Goal: Task Accomplishment & Management: Complete application form

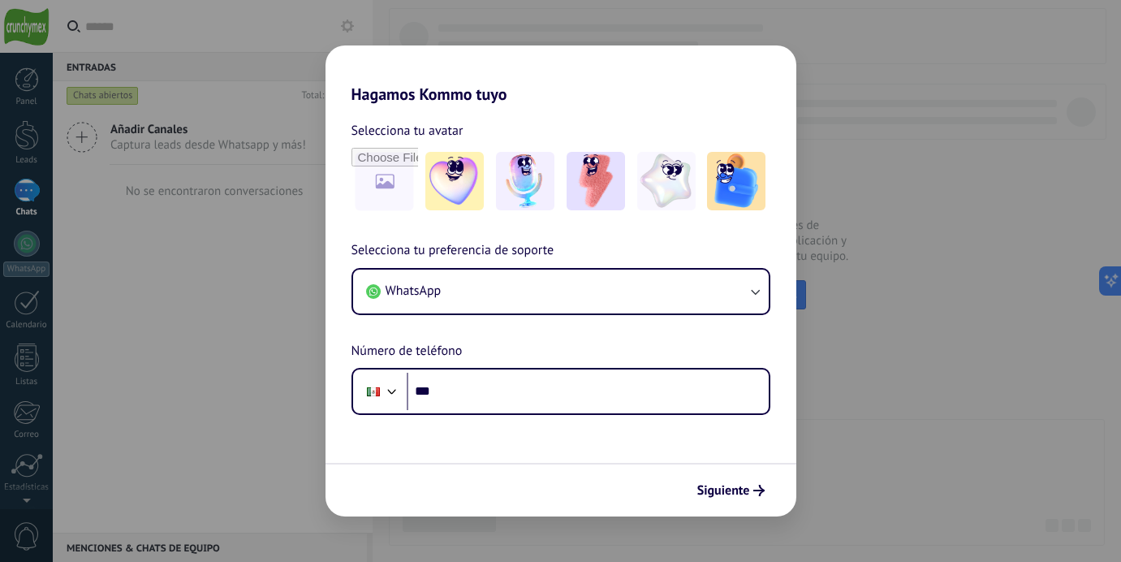
click at [228, 266] on div "Hagamos Kommo tuyo Selecciona tu avatar Selecciona tu preferencia de soporte Wh…" at bounding box center [560, 281] width 1121 height 562
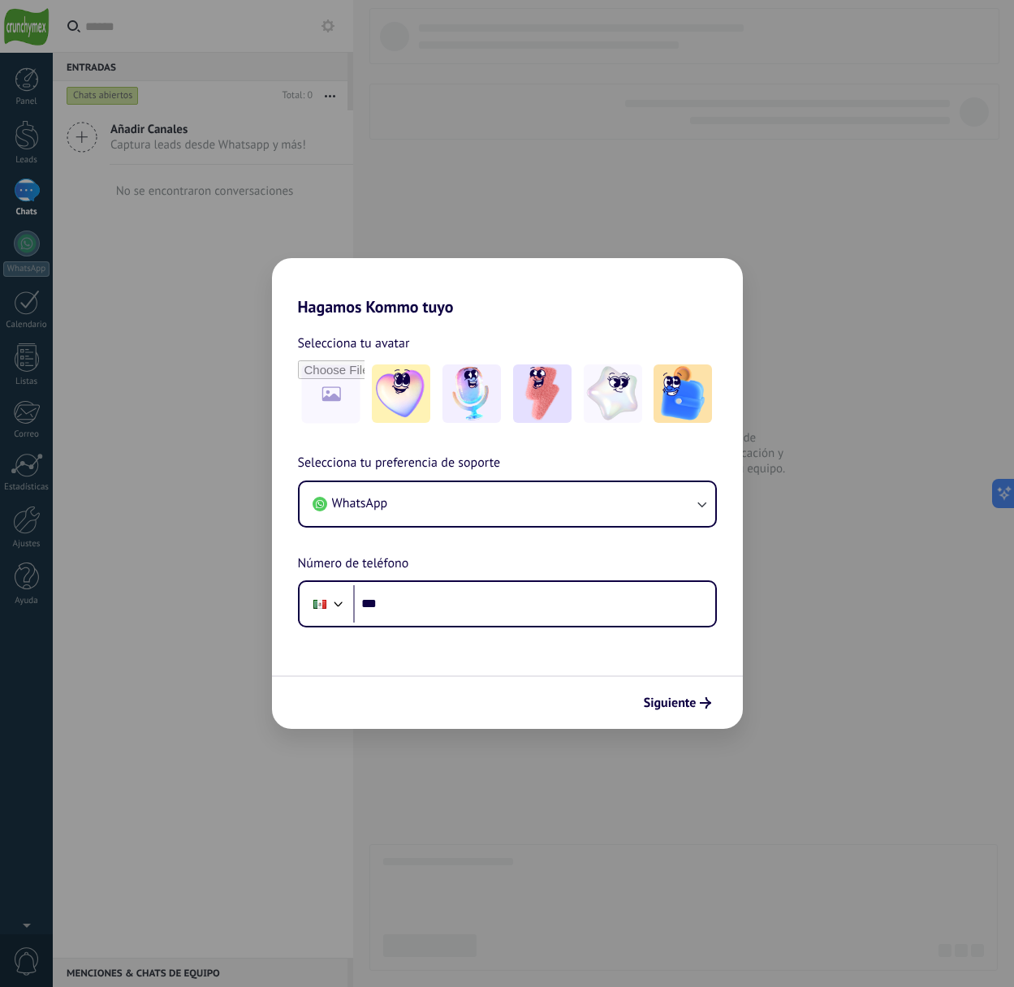
click at [270, 561] on div "Hagamos Kommo tuyo Selecciona tu avatar Selecciona tu preferencia de soporte Wh…" at bounding box center [507, 493] width 1014 height 987
click at [156, 561] on div "Hagamos Kommo tuyo Selecciona tu avatar Selecciona tu preferencia de soporte Wh…" at bounding box center [507, 493] width 1014 height 987
click at [157, 561] on div "Hagamos Kommo tuyo Selecciona tu avatar Selecciona tu preferencia de soporte Wh…" at bounding box center [507, 493] width 1014 height 987
click at [223, 561] on div "Hagamos Kommo tuyo Selecciona tu avatar Selecciona tu preferencia de soporte Wh…" at bounding box center [507, 493] width 1014 height 987
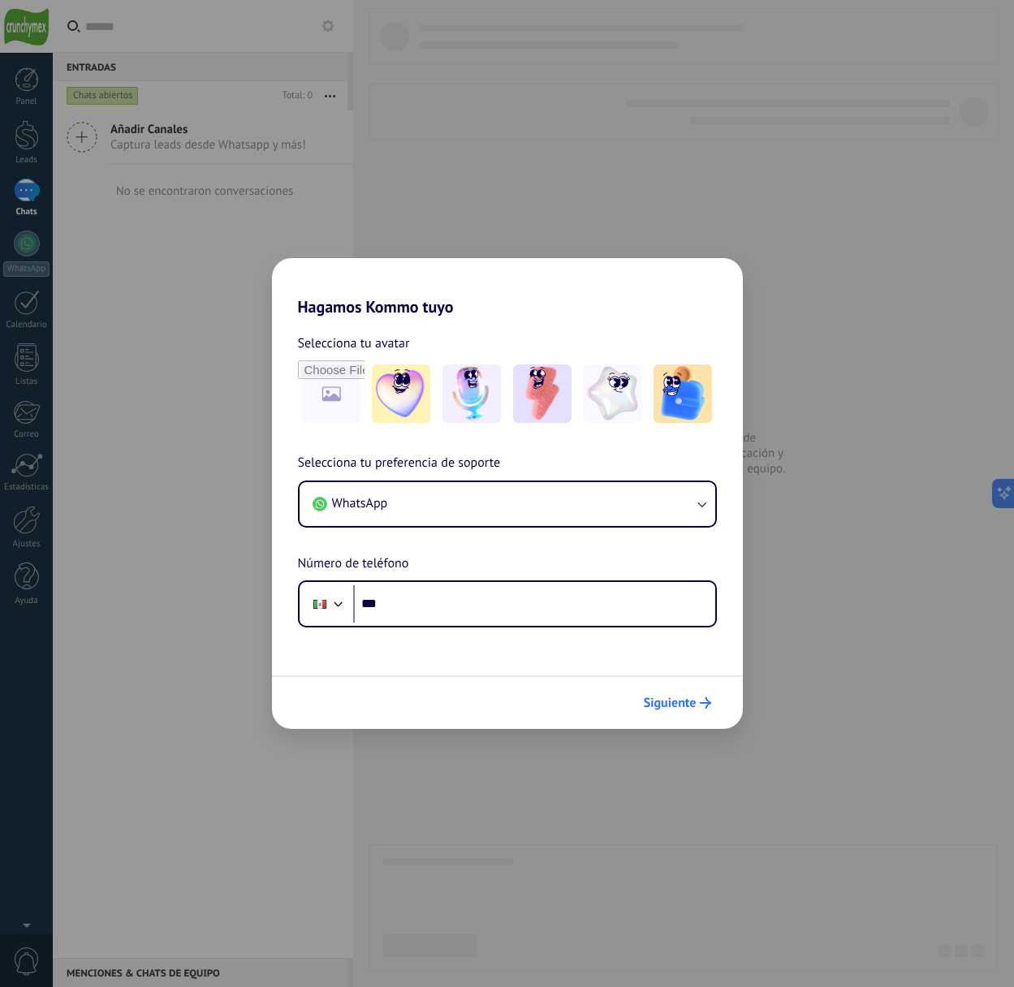
click at [651, 561] on button "Siguiente" at bounding box center [677, 703] width 82 height 28
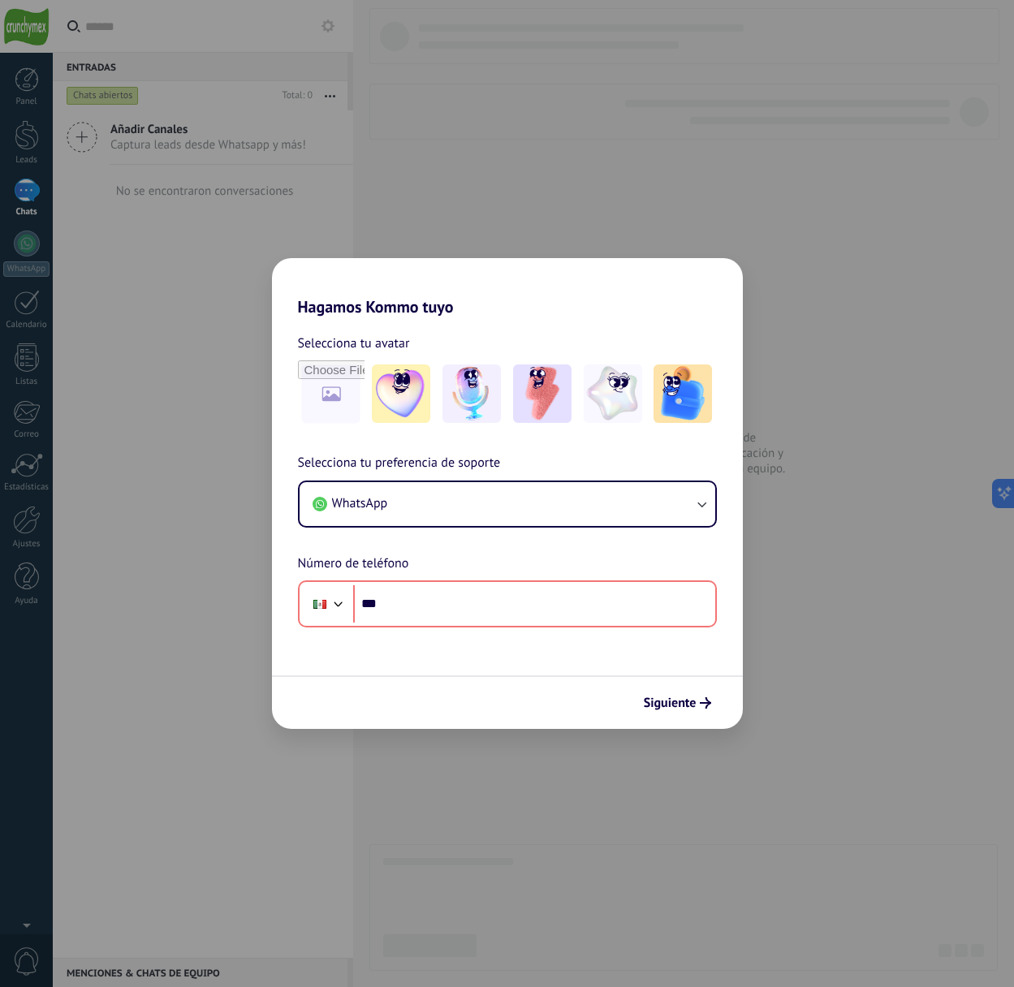
click at [209, 231] on div "Hagamos Kommo tuyo Selecciona tu avatar Selecciona tu preferencia de soporte Wh…" at bounding box center [507, 493] width 1014 height 987
click at [21, 77] on div "Hagamos Kommo tuyo Selecciona tu avatar Selecciona tu preferencia de soporte Wh…" at bounding box center [507, 493] width 1014 height 987
